Goal: Task Accomplishment & Management: Manage account settings

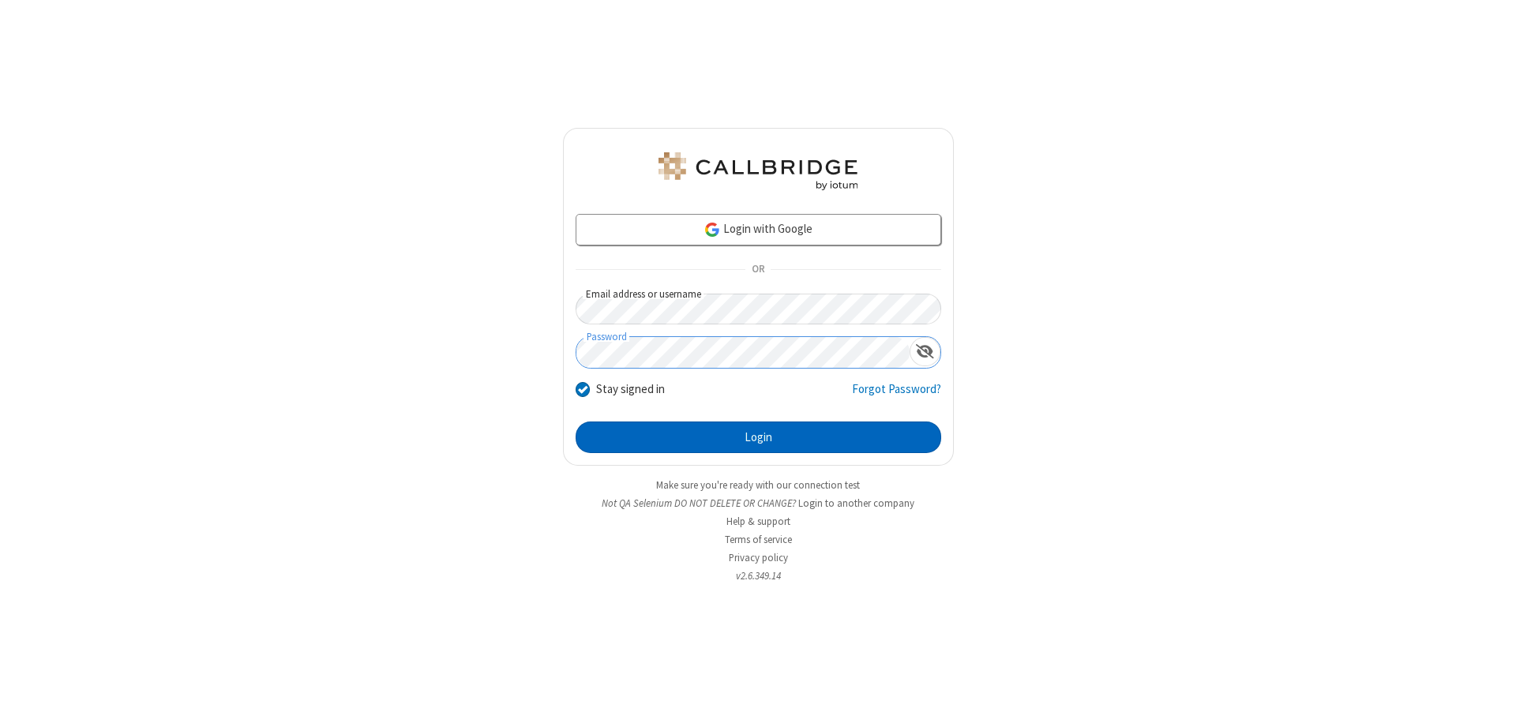
click at [758, 438] on button "Login" at bounding box center [759, 438] width 366 height 32
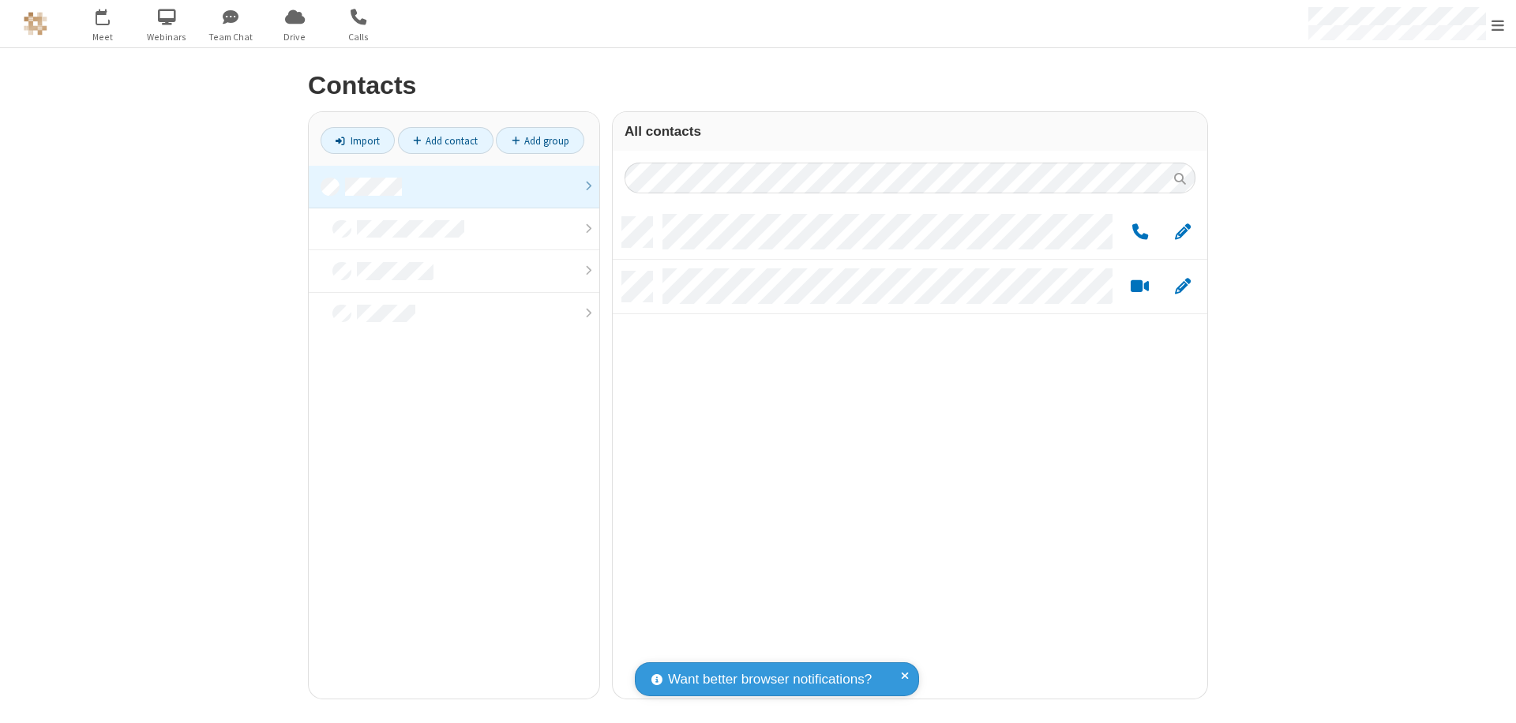
scroll to position [482, 583]
click at [454, 186] on link at bounding box center [454, 187] width 291 height 43
click at [1183, 231] on span "Edit" at bounding box center [1183, 233] width 16 height 20
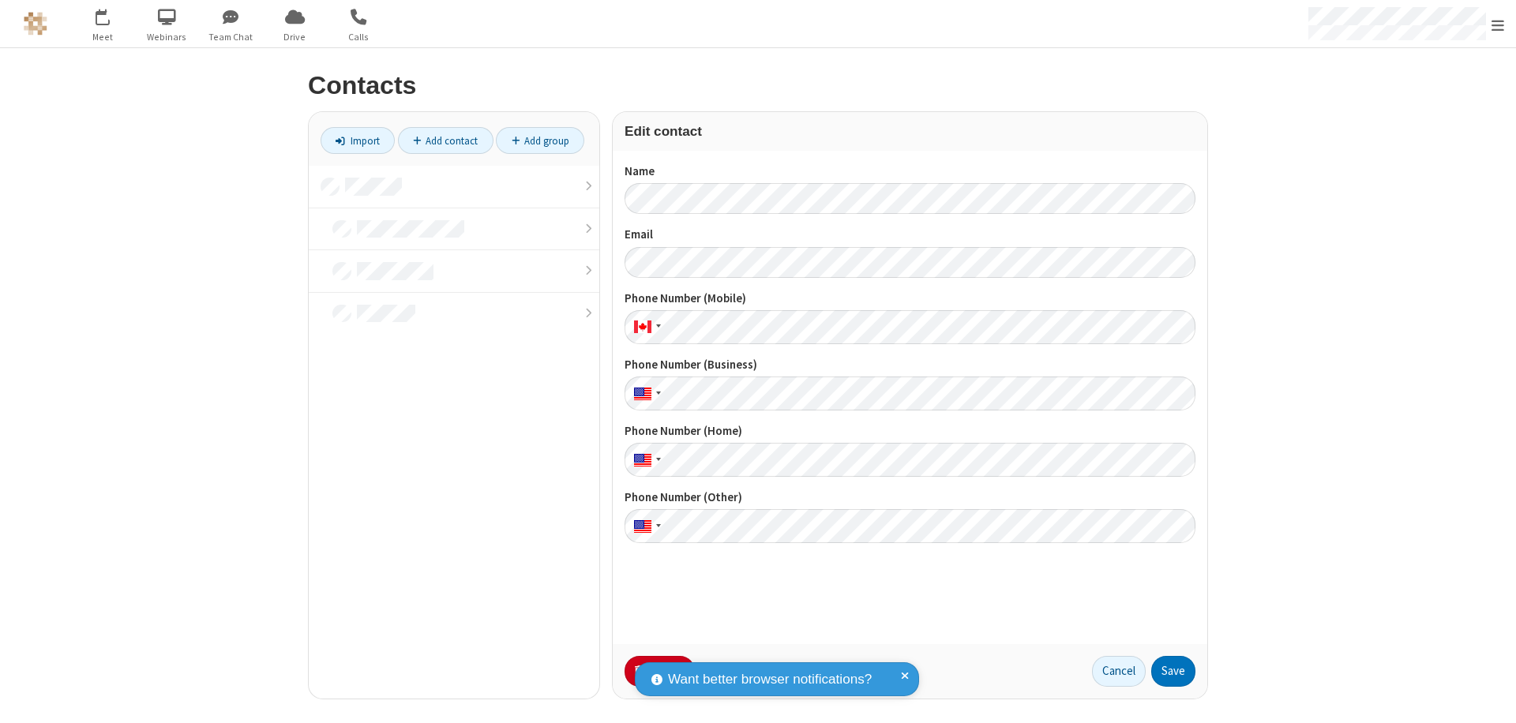
click at [0, 0] on button "No Thanks" at bounding box center [0, 0] width 0 height 0
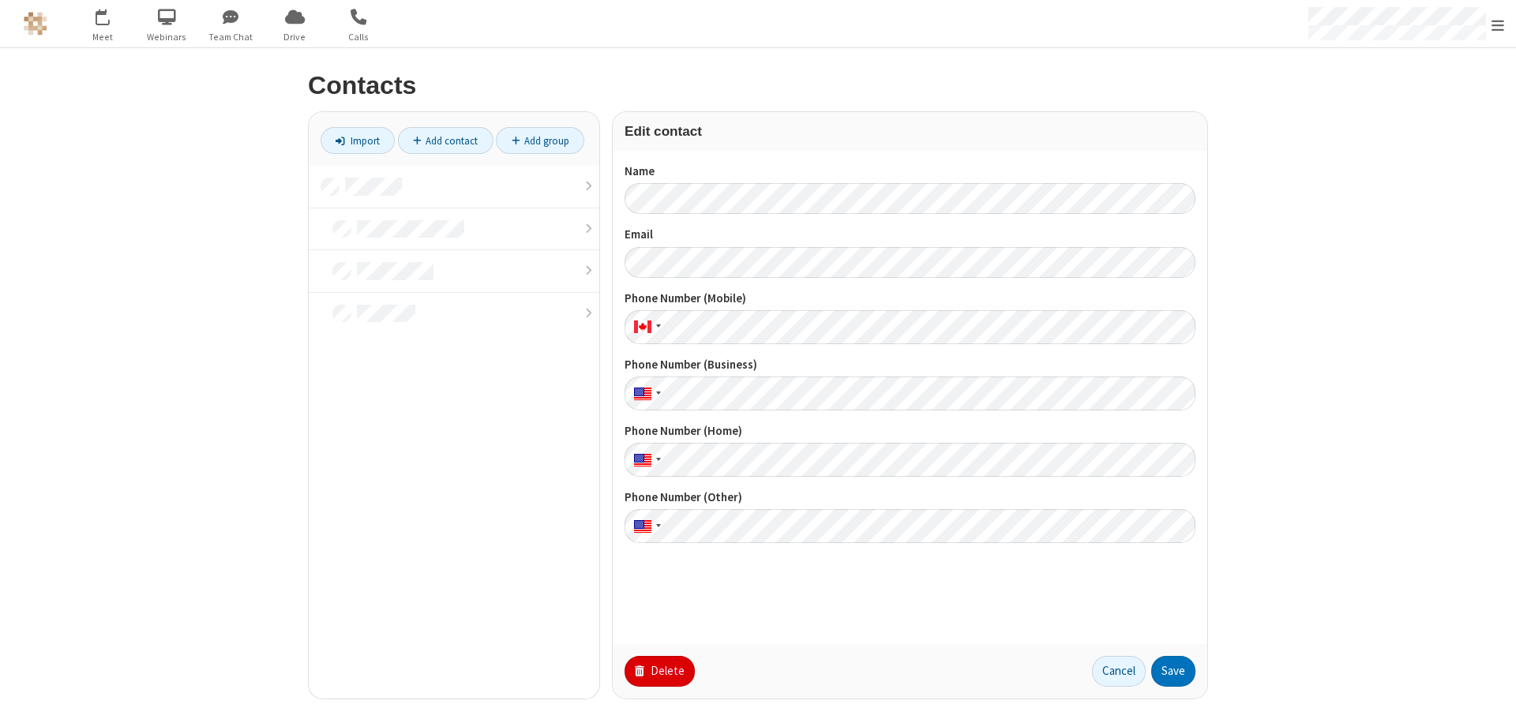
click at [658, 671] on button "Delete" at bounding box center [660, 672] width 70 height 32
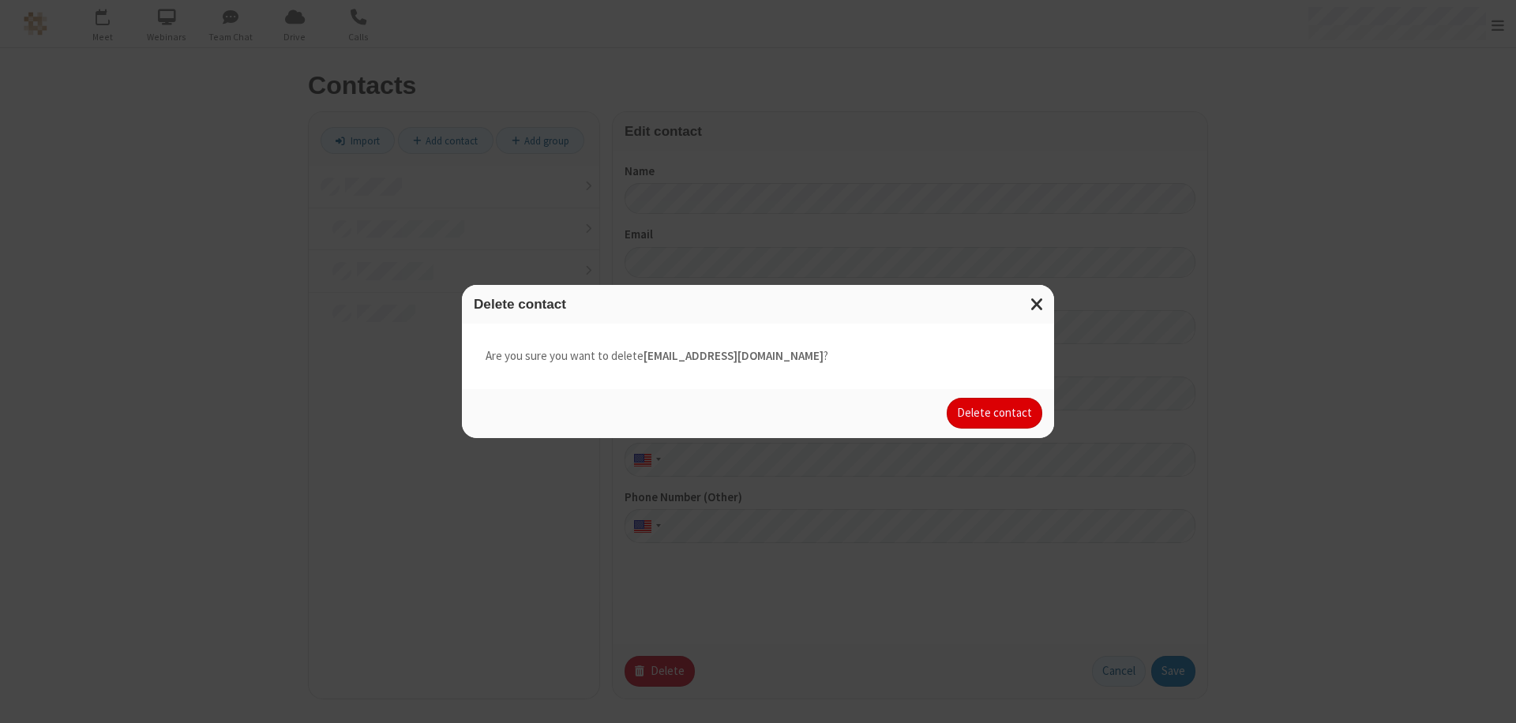
click at [996, 413] on button "Delete contact" at bounding box center [995, 414] width 96 height 32
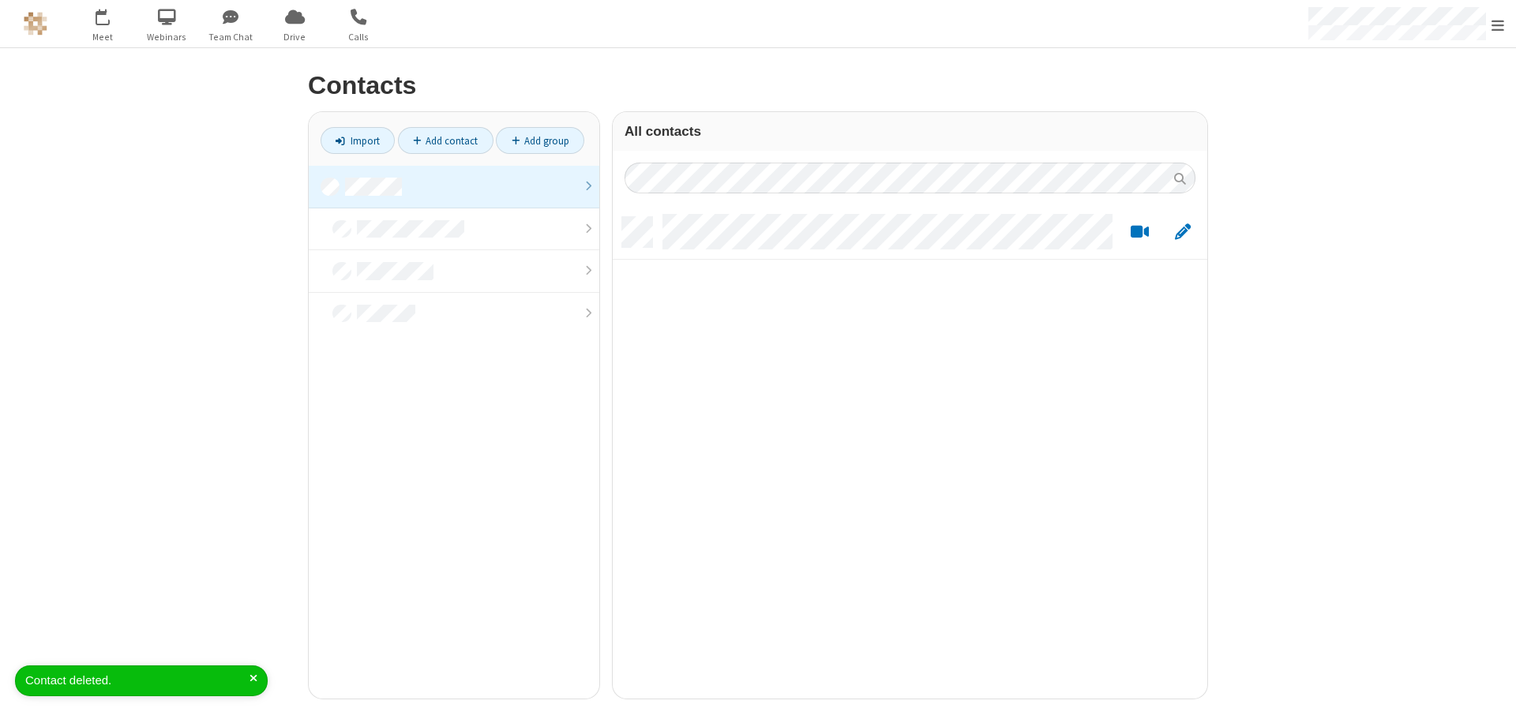
scroll to position [482, 583]
